Goal: Task Accomplishment & Management: Manage account settings

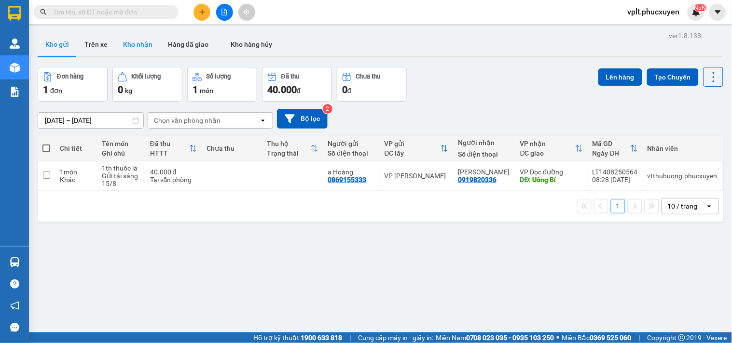
click at [147, 50] on button "Kho nhận" at bounding box center [137, 44] width 45 height 23
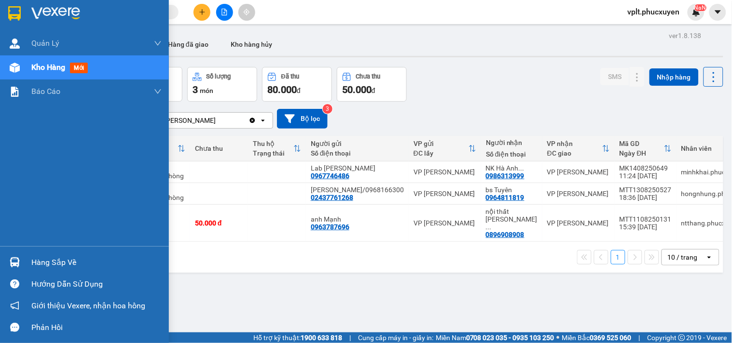
click at [81, 258] on div "Hàng sắp về" at bounding box center [96, 263] width 130 height 14
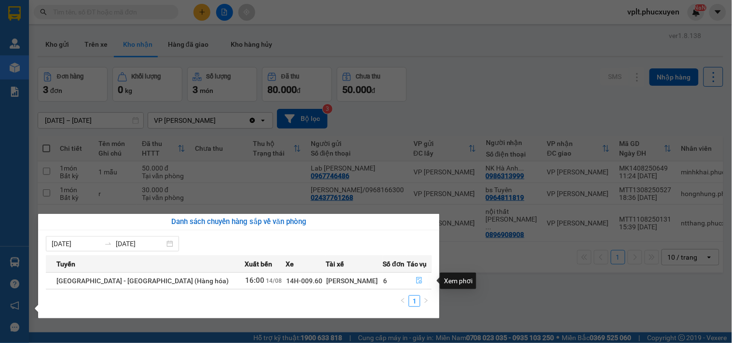
click at [416, 283] on icon "file-done" at bounding box center [419, 280] width 7 height 7
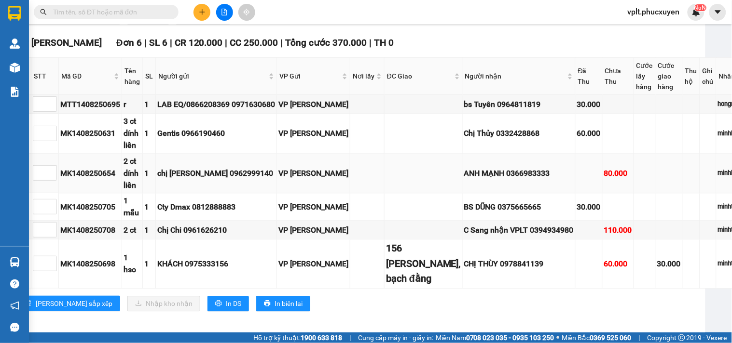
scroll to position [1496, 22]
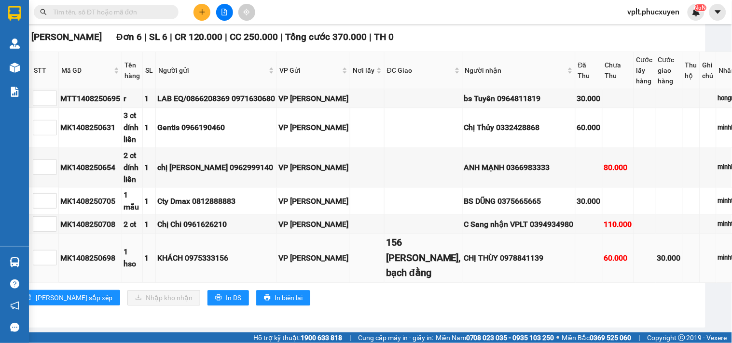
click at [492, 252] on div "CHỊ THÙY 0978841139" at bounding box center [518, 258] width 109 height 12
copy div "0978841139"
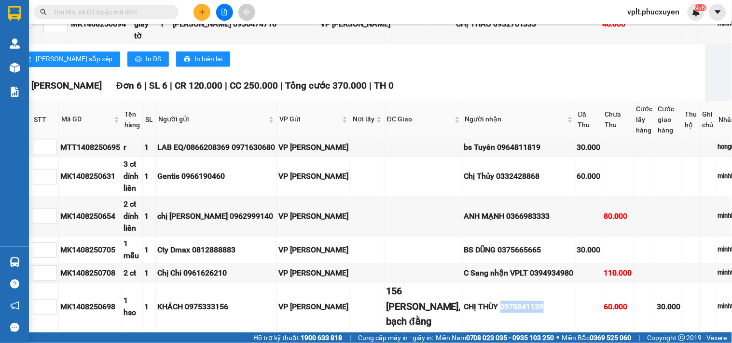
scroll to position [1389, 0]
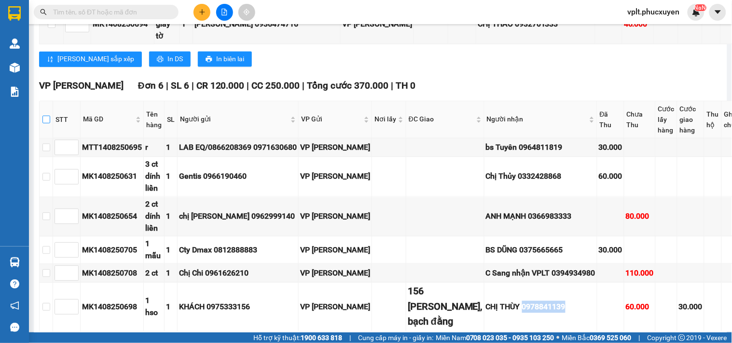
click at [50, 122] on input "checkbox" at bounding box center [46, 120] width 8 height 8
checkbox input "true"
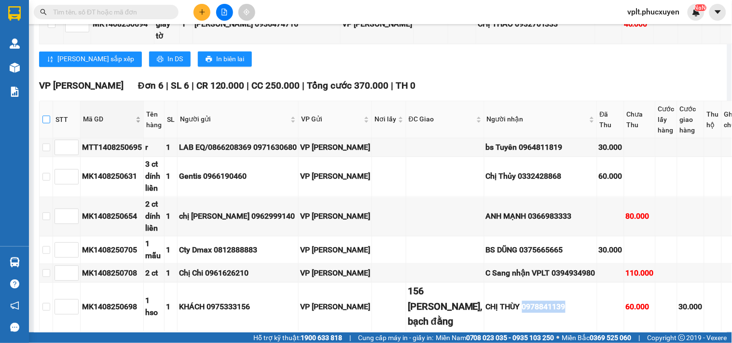
checkbox input "true"
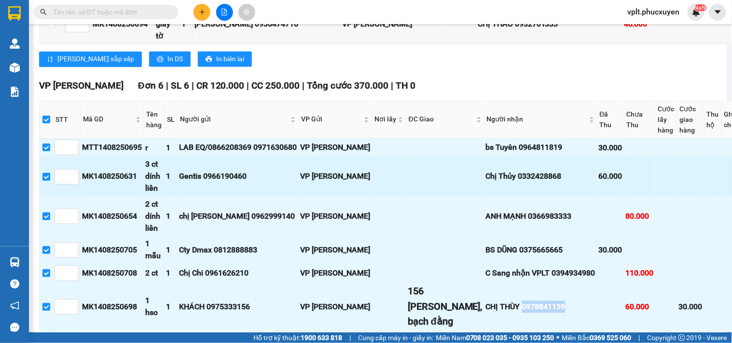
click at [50, 177] on input "checkbox" at bounding box center [46, 177] width 8 height 8
checkbox input "false"
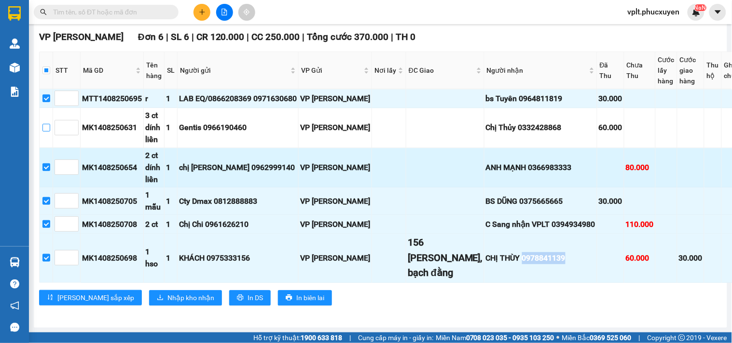
scroll to position [1496, 0]
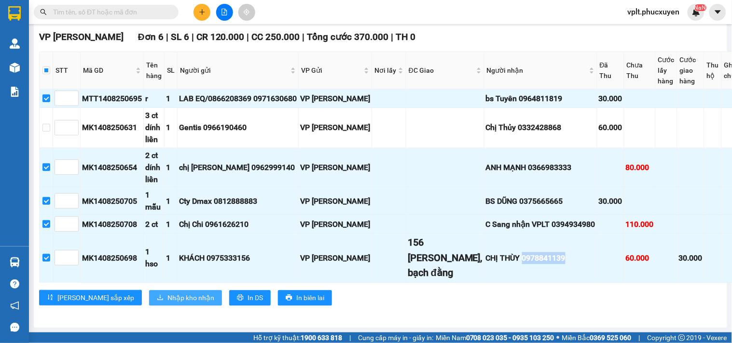
click at [167, 294] on span "Nhập kho nhận" at bounding box center [190, 298] width 47 height 11
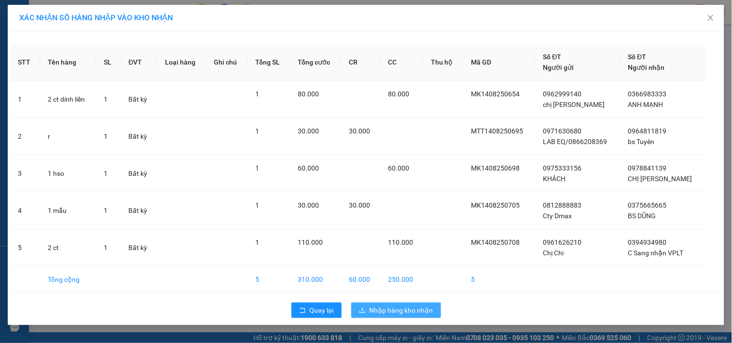
click at [400, 312] on span "Nhập hàng kho nhận" at bounding box center [401, 310] width 64 height 11
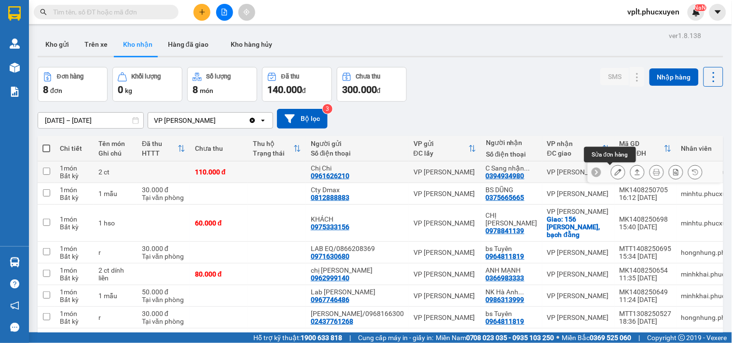
click at [614, 174] on icon at bounding box center [617, 172] width 7 height 7
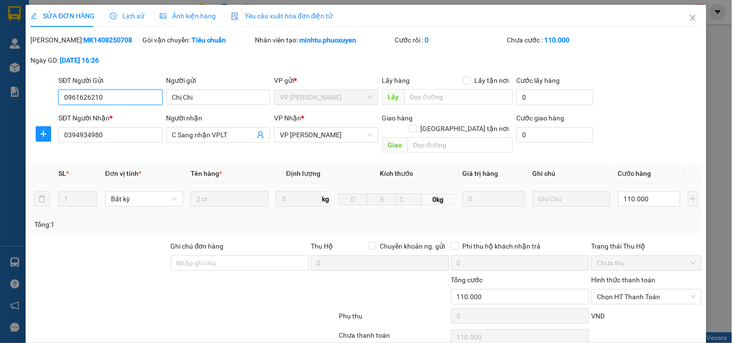
type input "0961626210"
type input "Chị Chi"
type input "0394934980"
type input "C Sang nhận VPLT"
type input "110.000"
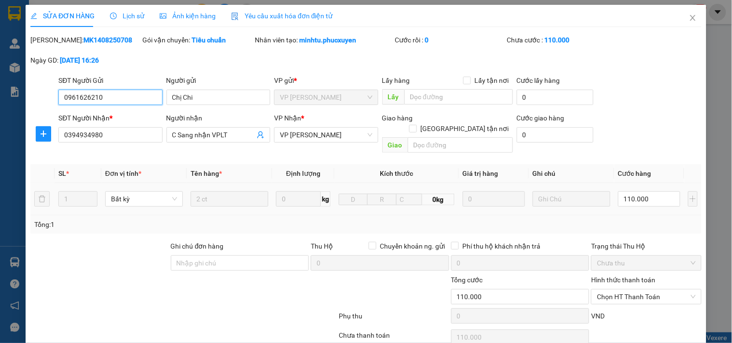
scroll to position [61, 0]
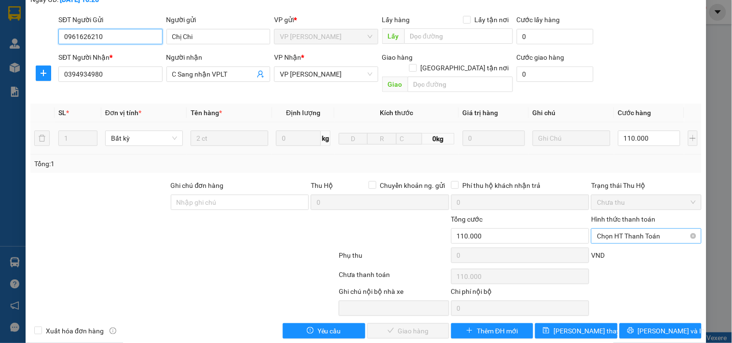
click at [628, 229] on span "Chọn HT Thanh Toán" at bounding box center [646, 236] width 98 height 14
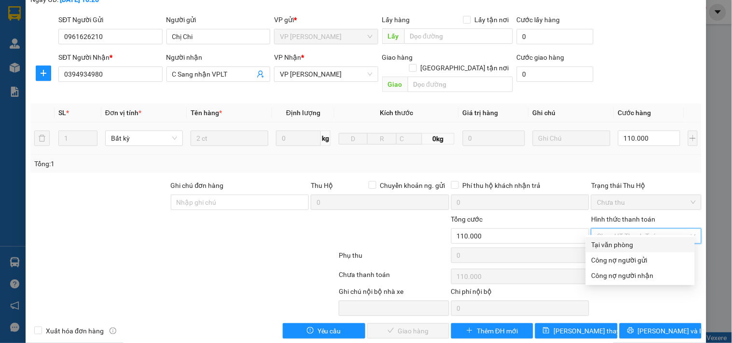
click at [616, 242] on div "Tại văn phòng" at bounding box center [639, 245] width 97 height 11
type input "0"
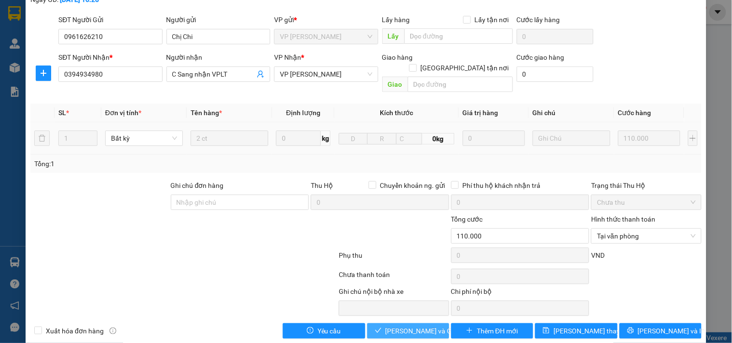
click at [406, 326] on span "[PERSON_NAME] và Giao hàng" at bounding box center [431, 331] width 93 height 11
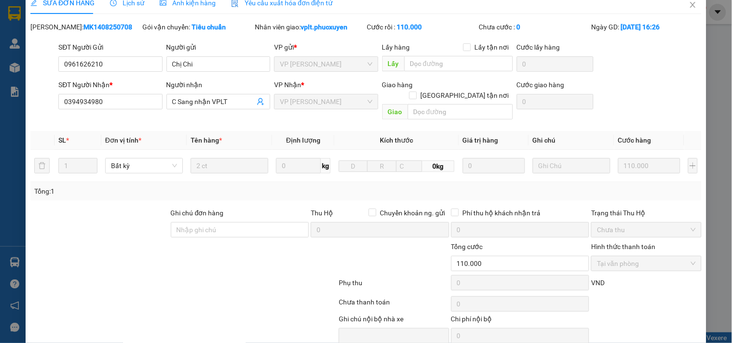
scroll to position [0, 0]
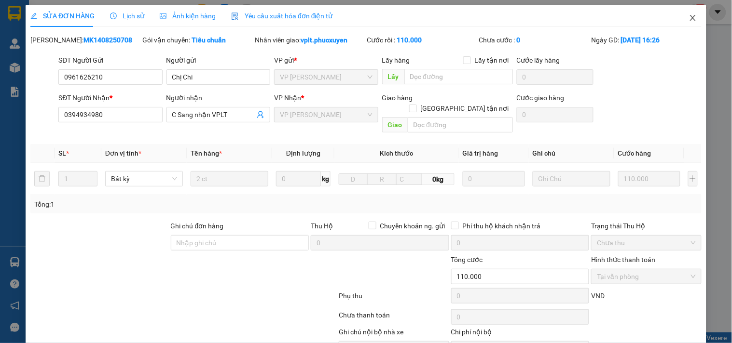
click at [691, 22] on span "Close" at bounding box center [692, 18] width 27 height 27
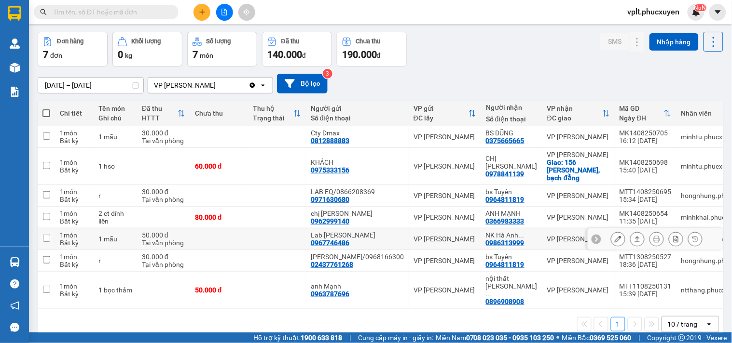
scroll to position [52, 0]
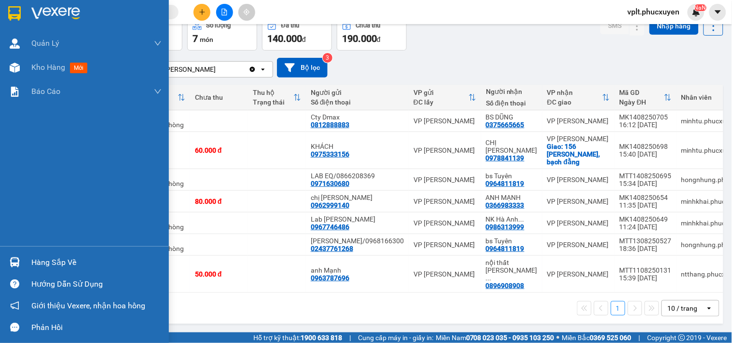
click at [112, 251] on div "Hàng sắp về Hướng dẫn sử dụng Giới thiệu Vexere, nhận hoa hồng Phản hồi" at bounding box center [84, 292] width 169 height 92
click at [45, 271] on div "Hàng sắp về" at bounding box center [84, 263] width 169 height 22
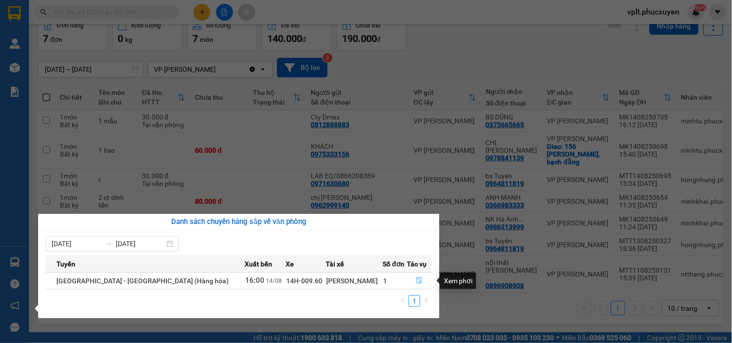
click at [410, 279] on button "button" at bounding box center [419, 280] width 24 height 15
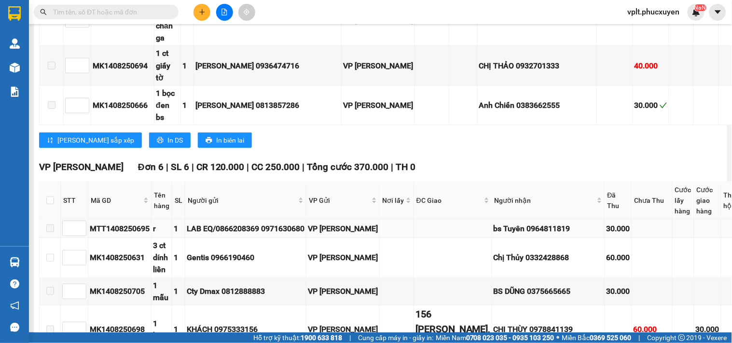
scroll to position [1517, 0]
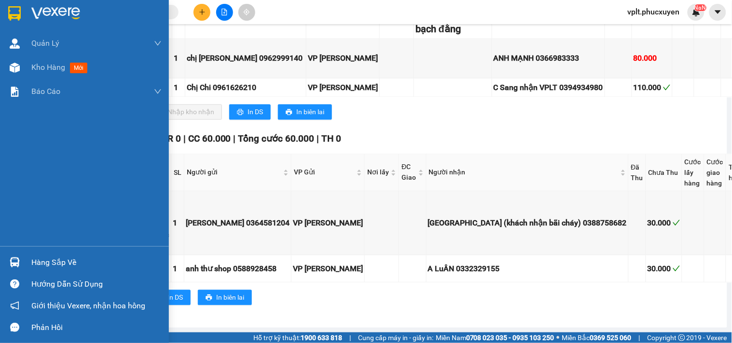
click at [51, 262] on div "Hàng sắp về" at bounding box center [96, 263] width 130 height 14
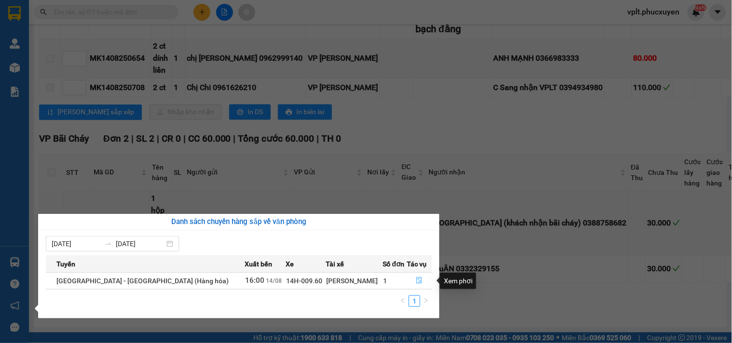
click at [416, 282] on icon "file-done" at bounding box center [419, 280] width 7 height 7
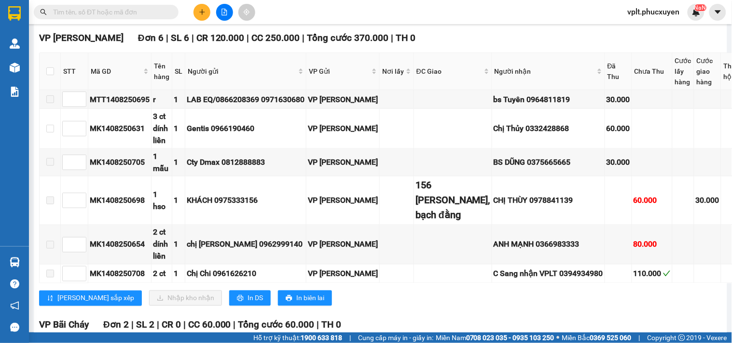
scroll to position [1196, 0]
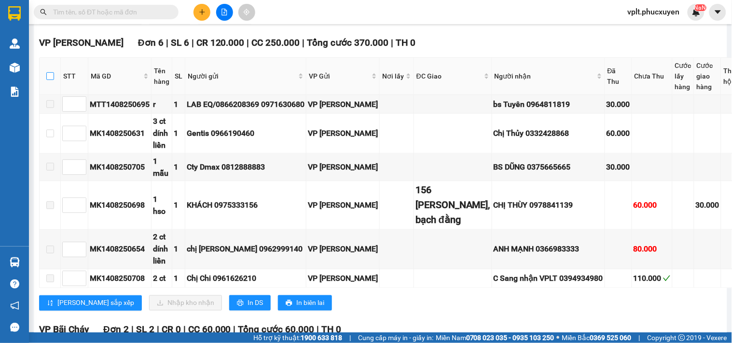
click at [52, 80] on input "checkbox" at bounding box center [50, 76] width 8 height 8
checkbox input "true"
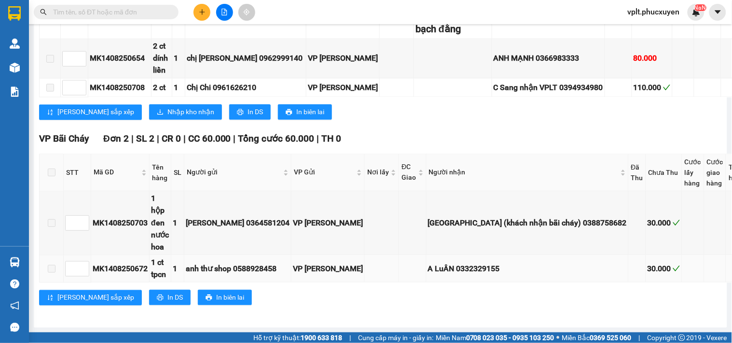
scroll to position [1517, 0]
click at [167, 118] on span "Nhập kho nhận" at bounding box center [190, 112] width 47 height 11
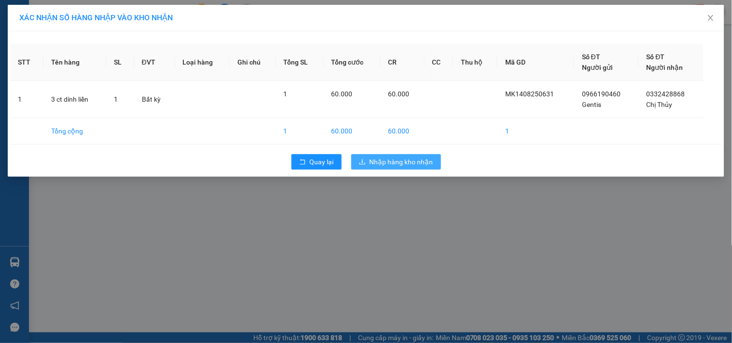
click at [396, 159] on span "Nhập hàng kho nhận" at bounding box center [401, 162] width 64 height 11
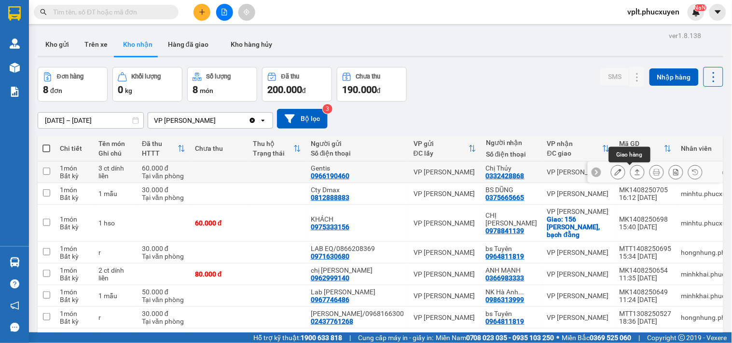
click at [634, 173] on icon at bounding box center [637, 172] width 7 height 7
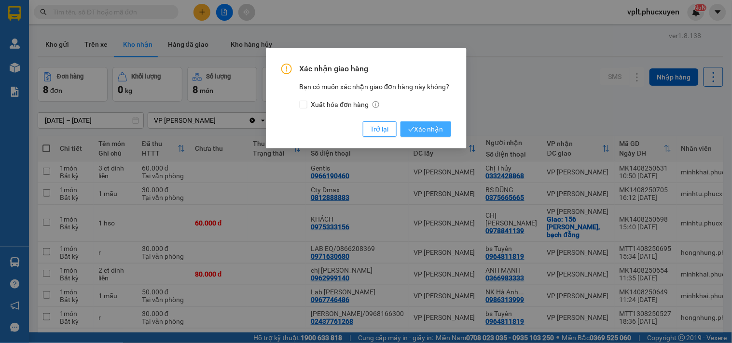
click at [424, 126] on span "Xác nhận" at bounding box center [425, 129] width 35 height 11
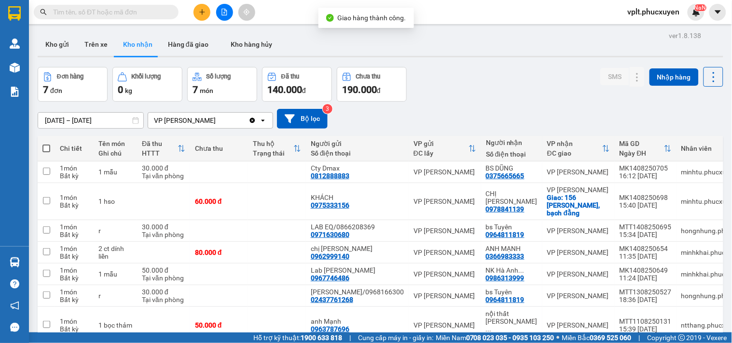
click at [657, 14] on span "vplt.phucxuyen" at bounding box center [654, 12] width 68 height 12
click at [652, 31] on span "Đăng xuất" at bounding box center [658, 30] width 48 height 11
